Goal: Information Seeking & Learning: Learn about a topic

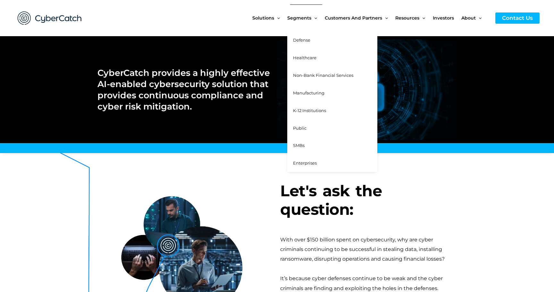
click at [307, 41] on span "Defense" at bounding box center [301, 39] width 17 height 5
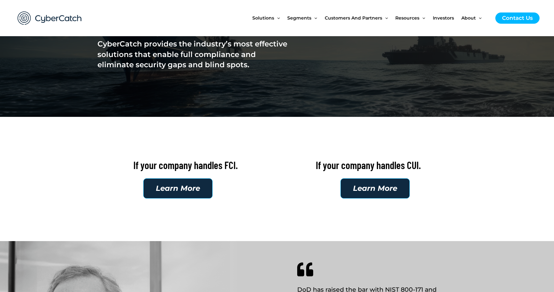
scroll to position [110, 0]
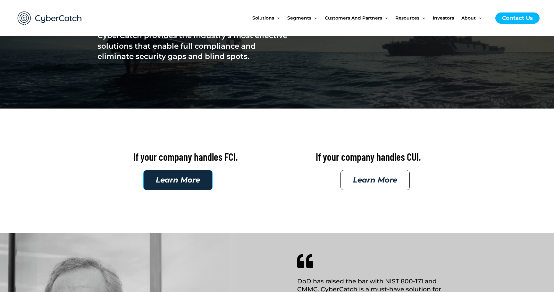
click at [369, 177] on span "Learn More" at bounding box center [375, 180] width 44 height 7
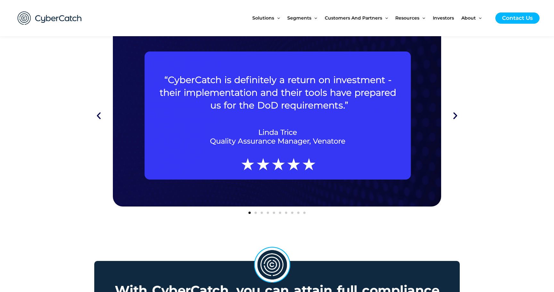
scroll to position [994, 0]
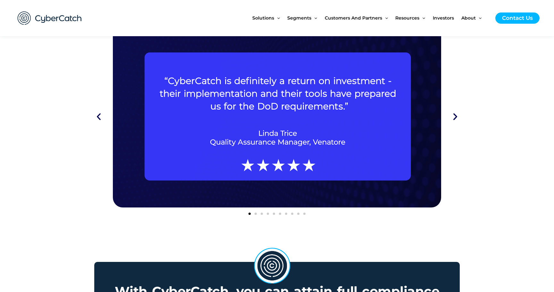
click at [455, 115] on icon "Next slide" at bounding box center [454, 116] width 9 height 9
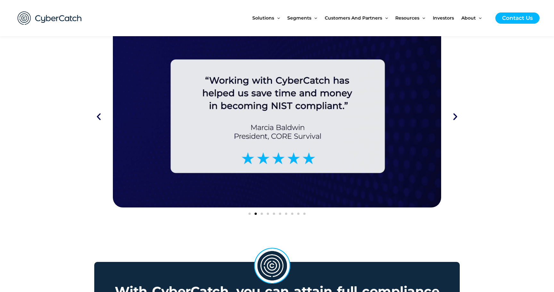
click at [455, 116] on icon "Next slide" at bounding box center [454, 116] width 9 height 9
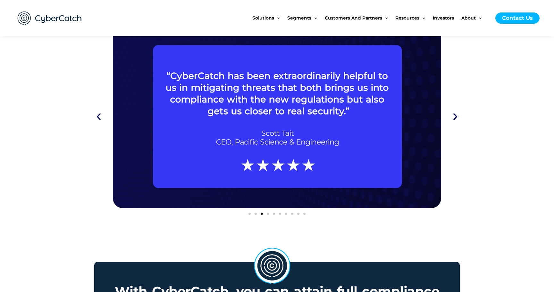
click at [455, 116] on icon "Next slide" at bounding box center [454, 116] width 9 height 9
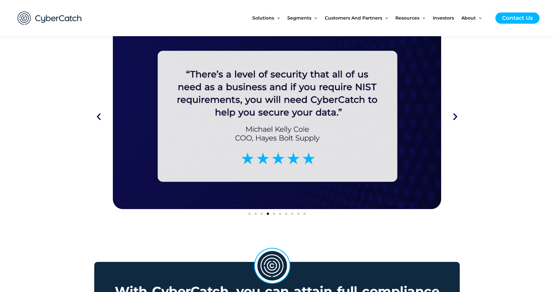
click at [455, 116] on icon "Next slide" at bounding box center [454, 116] width 9 height 9
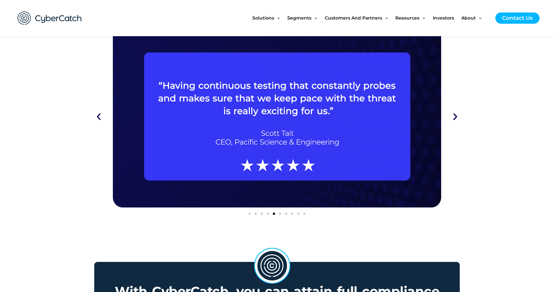
click at [455, 116] on icon "Next slide" at bounding box center [454, 116] width 9 height 9
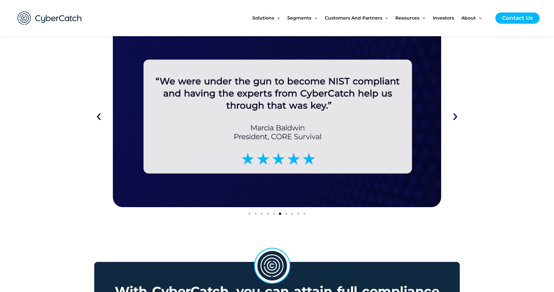
click at [455, 116] on icon "Next slide" at bounding box center [454, 116] width 9 height 9
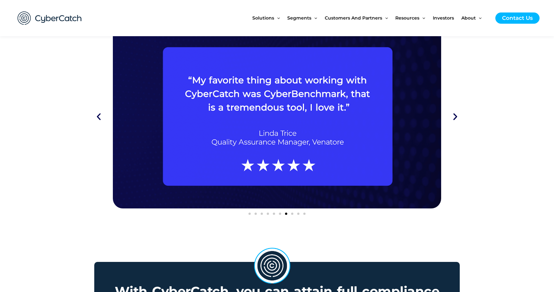
click at [455, 116] on icon "Next slide" at bounding box center [454, 116] width 9 height 9
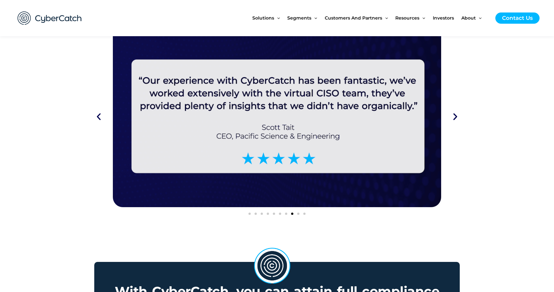
click at [455, 116] on icon "Next slide" at bounding box center [454, 116] width 9 height 9
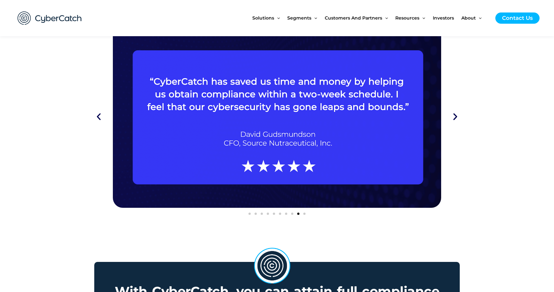
click at [455, 116] on icon "Next slide" at bounding box center [454, 116] width 9 height 9
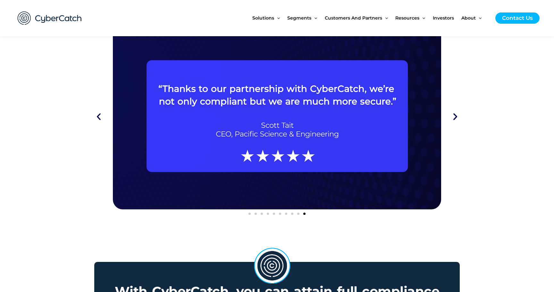
click at [455, 116] on icon "Next slide" at bounding box center [454, 116] width 9 height 9
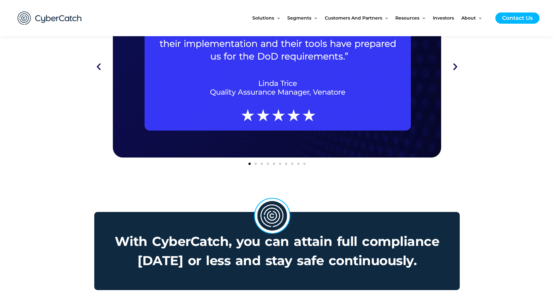
scroll to position [1044, 0]
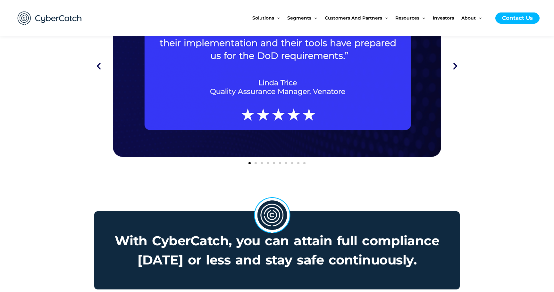
click at [455, 65] on icon "Next slide" at bounding box center [454, 66] width 9 height 9
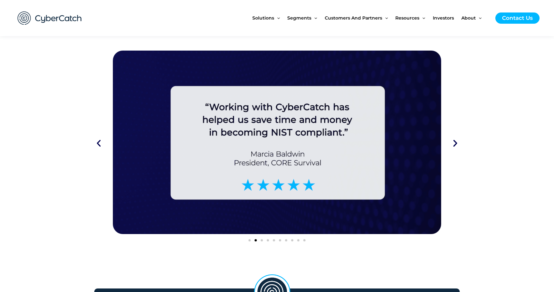
scroll to position [966, 0]
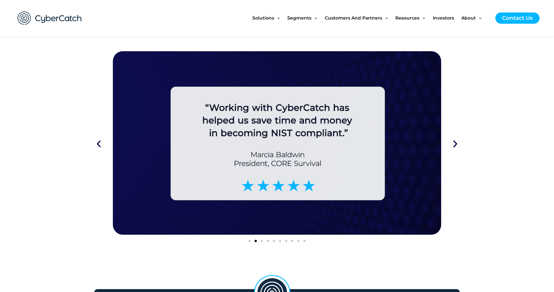
click at [456, 143] on icon "Next slide" at bounding box center [454, 143] width 9 height 9
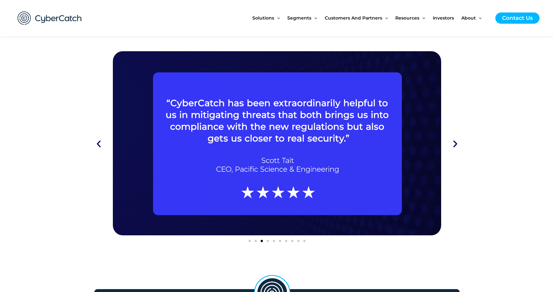
click at [456, 143] on icon "Next slide" at bounding box center [454, 143] width 9 height 9
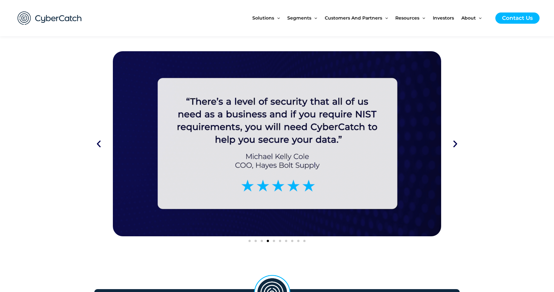
click at [456, 143] on icon "Next slide" at bounding box center [454, 143] width 9 height 9
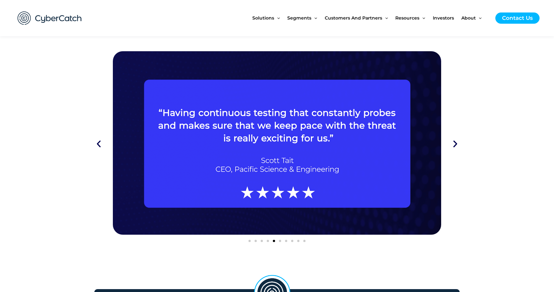
click at [456, 143] on icon "Next slide" at bounding box center [454, 143] width 9 height 9
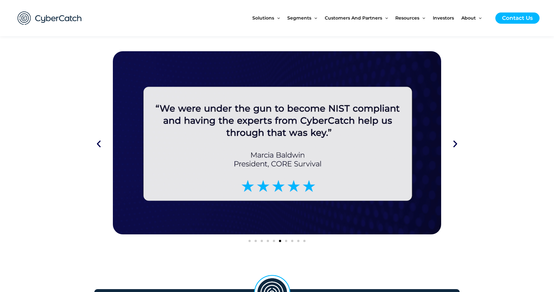
click at [456, 143] on icon "Next slide" at bounding box center [454, 143] width 9 height 9
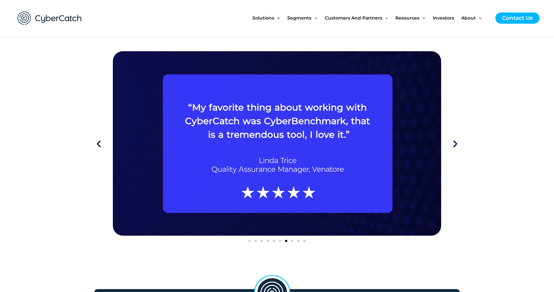
click at [456, 143] on icon "Next slide" at bounding box center [454, 143] width 9 height 9
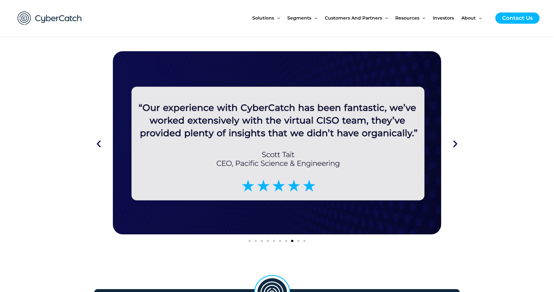
click at [456, 143] on icon "Next slide" at bounding box center [454, 143] width 9 height 9
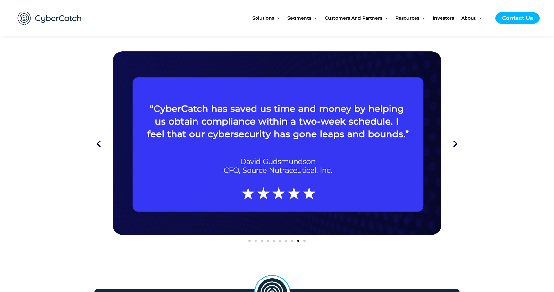
click at [456, 143] on icon "Next slide" at bounding box center [454, 143] width 9 height 9
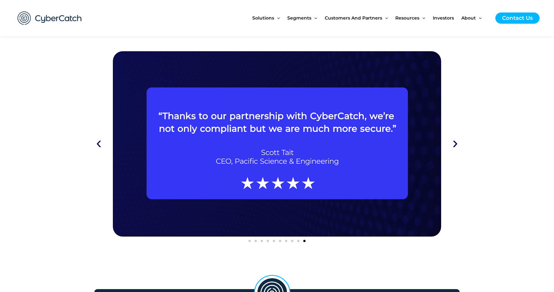
click at [456, 143] on icon "Next slide" at bounding box center [454, 143] width 9 height 9
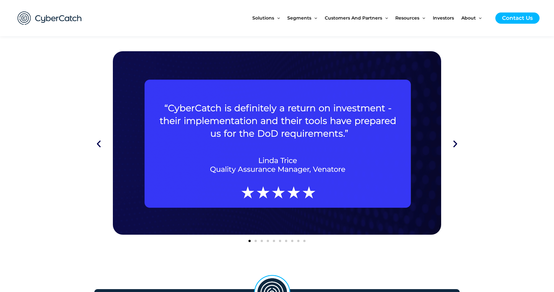
click at [100, 142] on icon "Previous slide" at bounding box center [98, 143] width 9 height 9
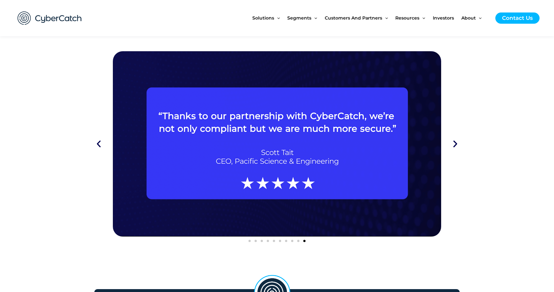
click at [100, 142] on icon "Previous slide" at bounding box center [98, 143] width 9 height 9
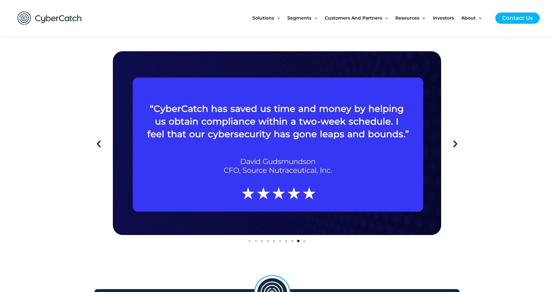
click at [100, 142] on icon "Previous slide" at bounding box center [98, 143] width 9 height 9
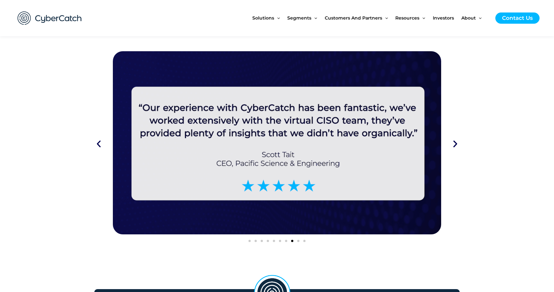
click at [455, 142] on icon "Next slide" at bounding box center [454, 143] width 9 height 9
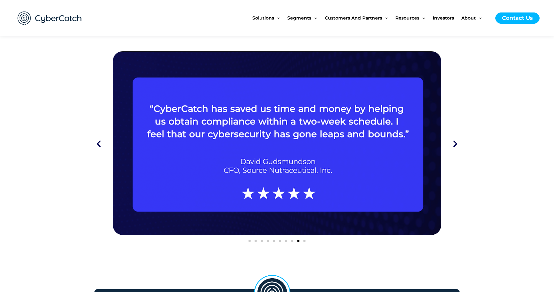
click at [455, 142] on icon "Next slide" at bounding box center [454, 143] width 9 height 9
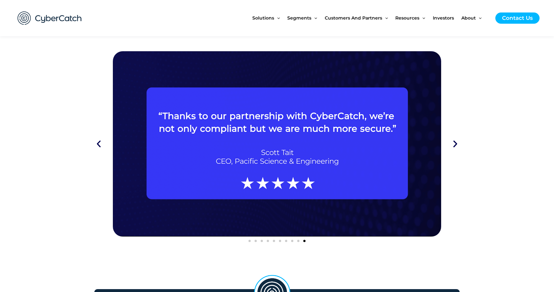
click at [453, 144] on icon "Next slide" at bounding box center [454, 143] width 9 height 9
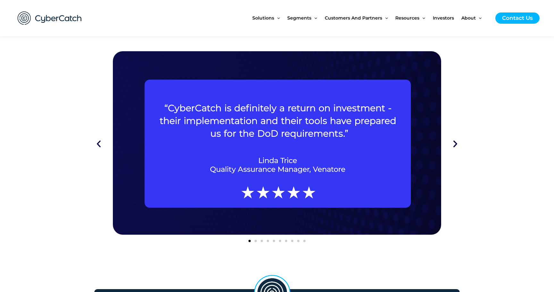
click at [453, 144] on icon "Next slide" at bounding box center [454, 143] width 9 height 9
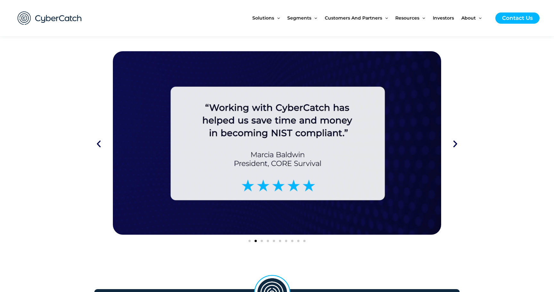
click at [453, 144] on icon "Next slide" at bounding box center [454, 143] width 9 height 9
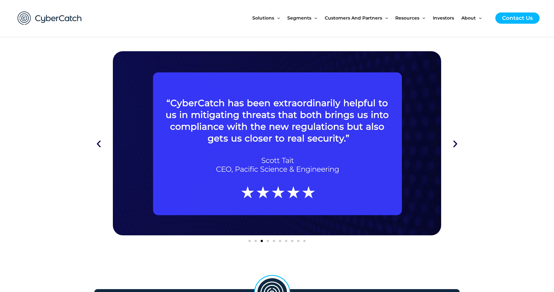
click at [454, 143] on icon "Next slide" at bounding box center [454, 143] width 9 height 9
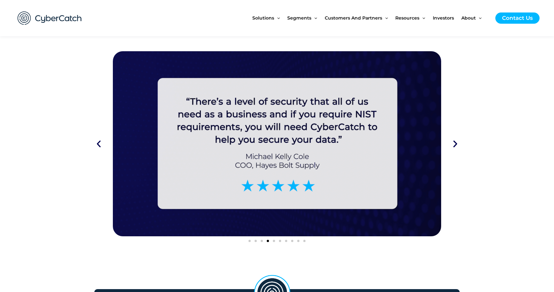
click at [454, 143] on icon "Next slide" at bounding box center [454, 143] width 9 height 9
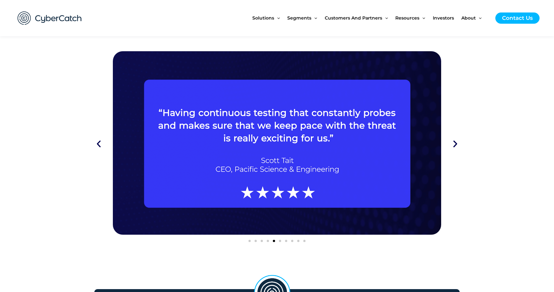
click at [454, 143] on icon "Next slide" at bounding box center [454, 143] width 9 height 9
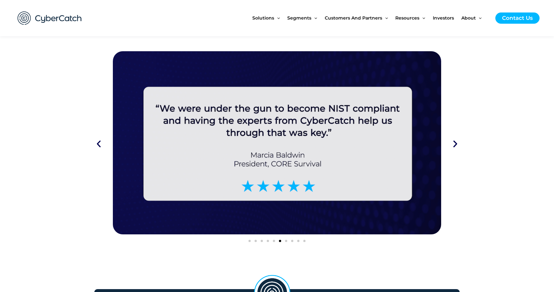
click at [454, 143] on icon "Next slide" at bounding box center [454, 143] width 9 height 9
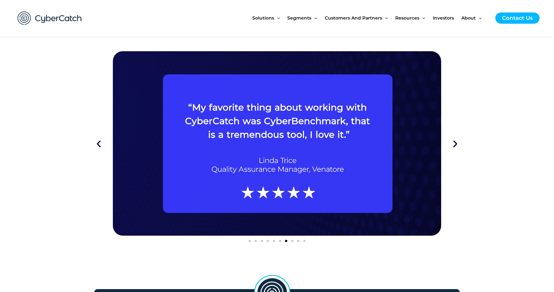
click at [454, 143] on icon "Next slide" at bounding box center [454, 143] width 9 height 9
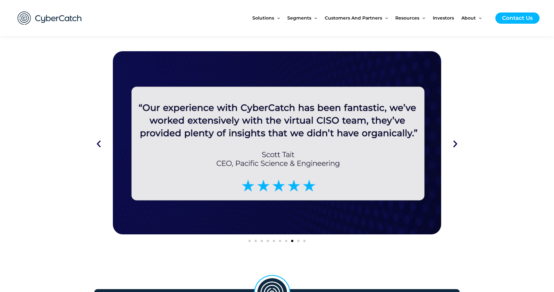
click at [454, 143] on icon "Next slide" at bounding box center [454, 143] width 9 height 9
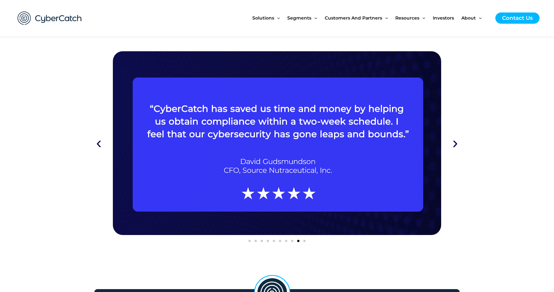
click at [454, 143] on icon "Next slide" at bounding box center [454, 143] width 9 height 9
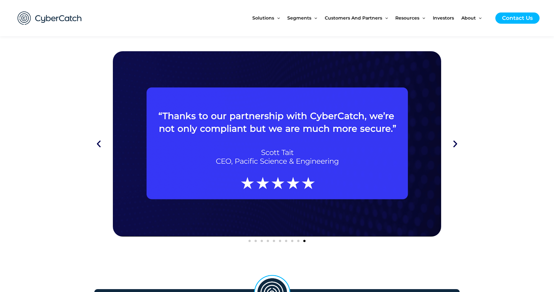
click at [99, 143] on icon "Previous slide" at bounding box center [98, 143] width 9 height 9
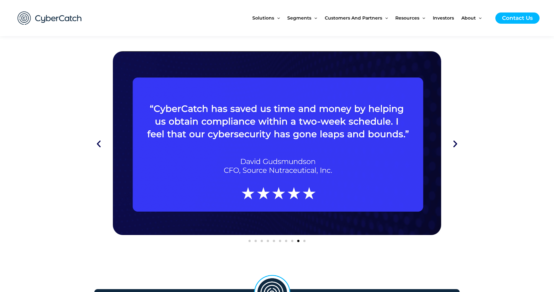
click at [99, 143] on icon "Previous slide" at bounding box center [98, 143] width 9 height 9
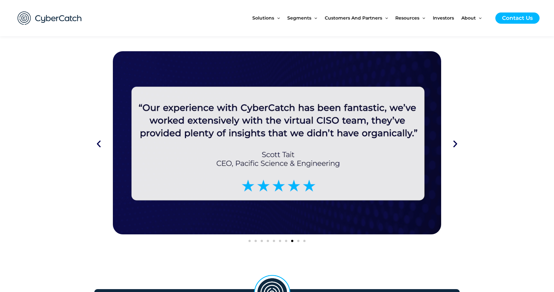
click at [99, 143] on icon "Previous slide" at bounding box center [98, 143] width 9 height 9
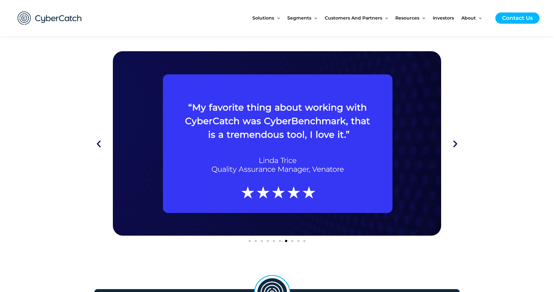
click at [99, 143] on icon "Previous slide" at bounding box center [98, 143] width 9 height 9
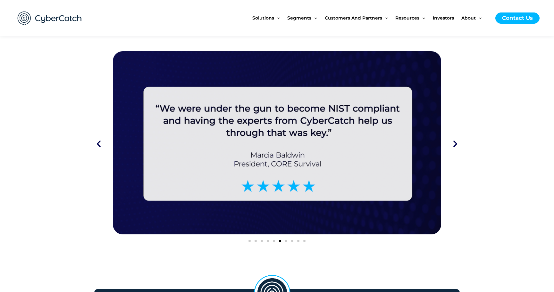
click at [99, 143] on icon "Previous slide" at bounding box center [98, 143] width 9 height 9
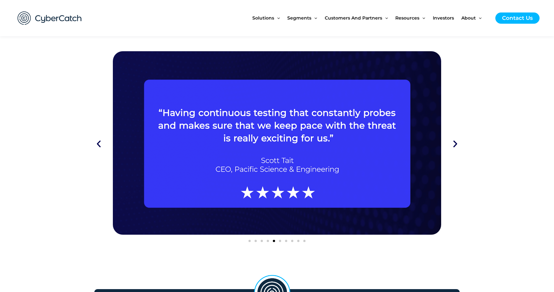
click at [99, 143] on icon "Previous slide" at bounding box center [98, 143] width 9 height 9
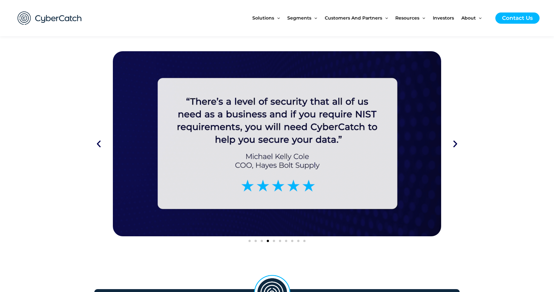
click at [99, 143] on icon "Previous slide" at bounding box center [98, 143] width 9 height 9
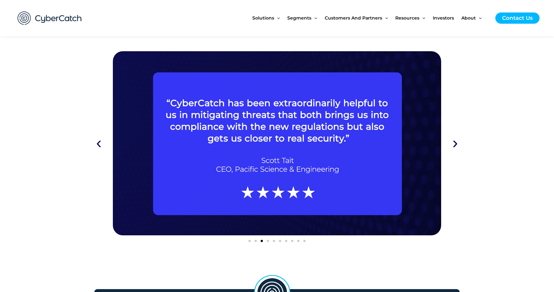
click at [99, 143] on icon "Previous slide" at bounding box center [98, 143] width 9 height 9
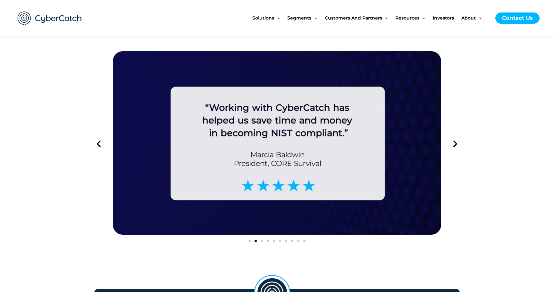
click at [457, 143] on icon "Next slide" at bounding box center [454, 143] width 9 height 9
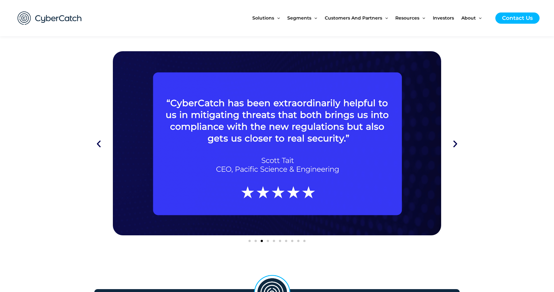
click at [457, 143] on icon "Next slide" at bounding box center [454, 143] width 9 height 9
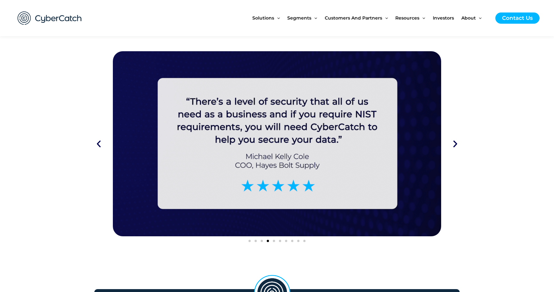
click at [457, 143] on icon "Next slide" at bounding box center [454, 143] width 9 height 9
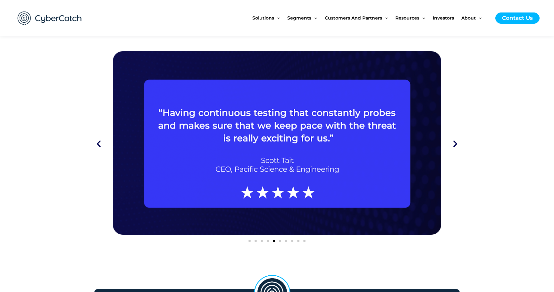
click at [457, 143] on icon "Next slide" at bounding box center [454, 143] width 9 height 9
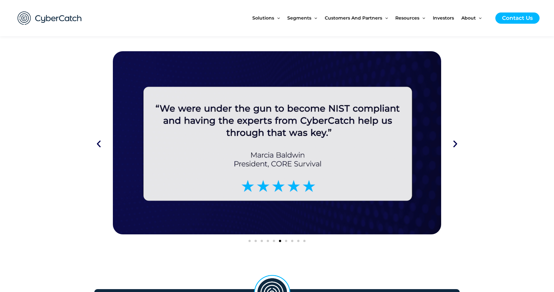
click at [457, 143] on icon "Next slide" at bounding box center [454, 143] width 9 height 9
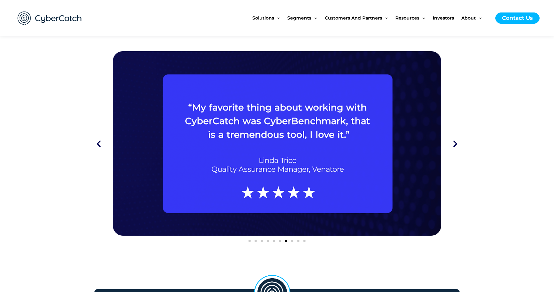
click at [457, 143] on icon "Next slide" at bounding box center [454, 143] width 9 height 9
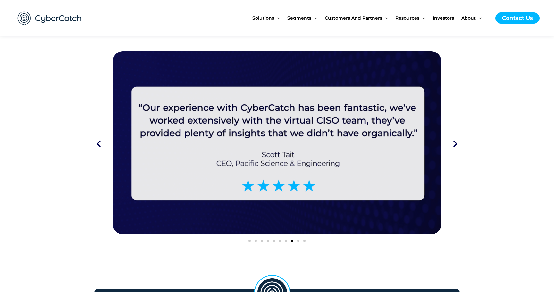
click at [457, 143] on icon "Next slide" at bounding box center [454, 143] width 9 height 9
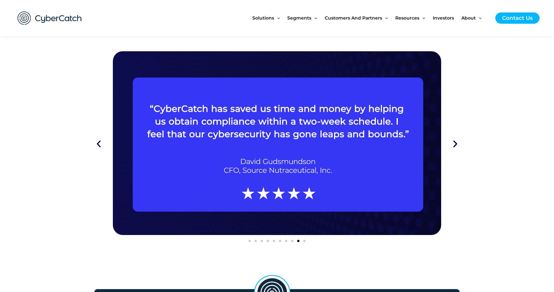
click at [457, 143] on icon "Next slide" at bounding box center [454, 143] width 9 height 9
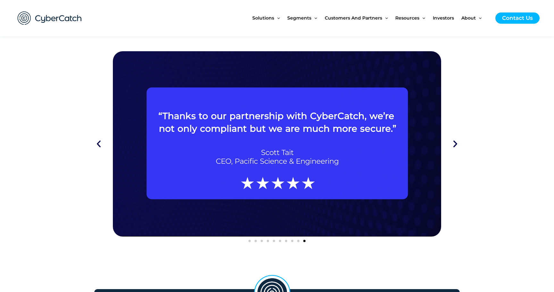
click at [98, 143] on icon "Previous slide" at bounding box center [98, 143] width 9 height 9
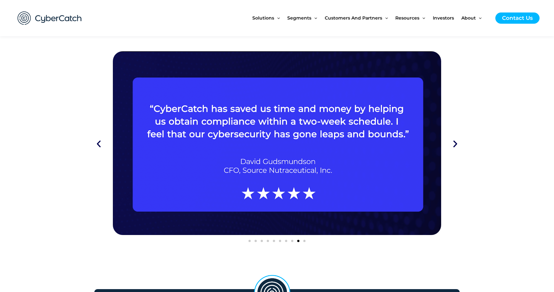
click at [98, 143] on icon "Previous slide" at bounding box center [98, 143] width 9 height 9
click at [454, 144] on icon "Next slide" at bounding box center [454, 143] width 9 height 9
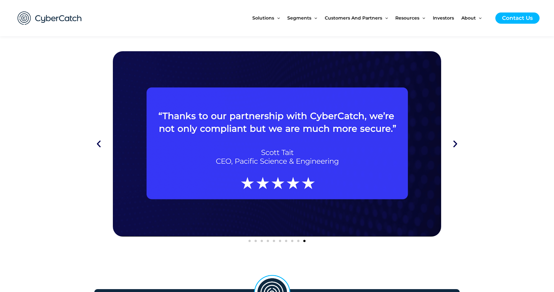
click at [454, 144] on icon "Next slide" at bounding box center [454, 143] width 9 height 9
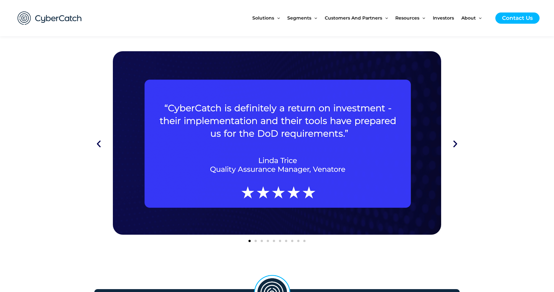
click at [454, 145] on icon "Next slide" at bounding box center [454, 143] width 9 height 9
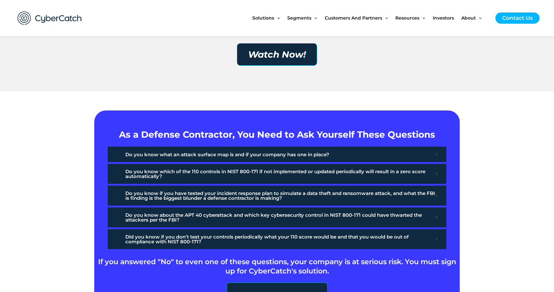
scroll to position [633, 0]
